Goal: Use online tool/utility: Use online tool/utility

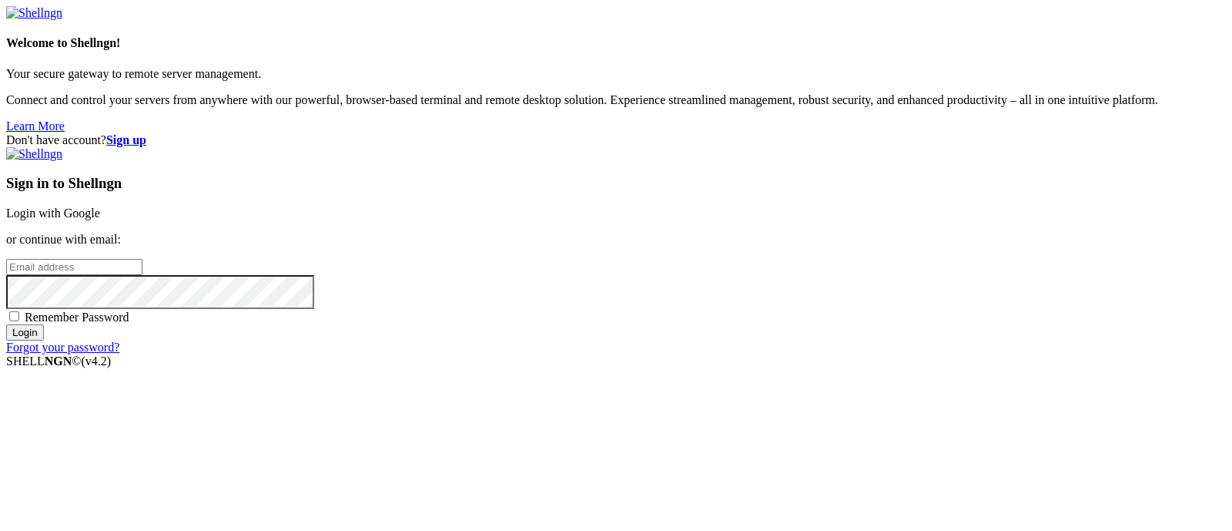
click at [100, 206] on link "Login with Google" at bounding box center [53, 212] width 94 height 13
